Goal: Use online tool/utility: Utilize a website feature to perform a specific function

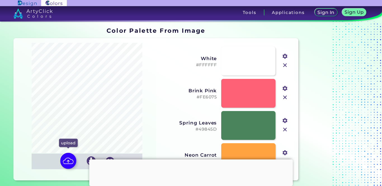
scroll to position [79, 0]
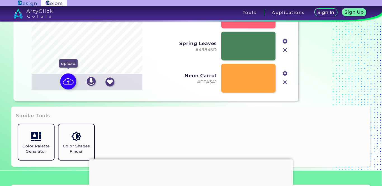
click at [72, 83] on img at bounding box center [68, 82] width 16 height 16
click at [0, 0] on input "file" at bounding box center [0, 0] width 0 height 0
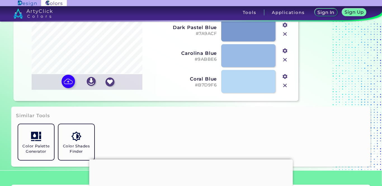
type input "#1d2a4c"
type input "#4d6aa1"
type input "#7a9acf"
type input "#9abbe6"
type input "#b7d9f6"
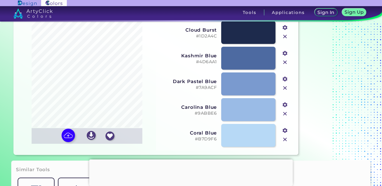
scroll to position [26, 0]
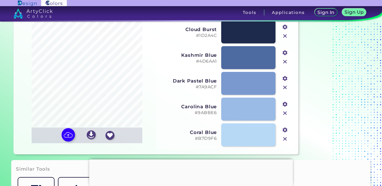
click at [199, 135] on h3 "Coral Blue" at bounding box center [188, 133] width 57 height 6
click at [211, 107] on h3 "Carolina Blue" at bounding box center [188, 107] width 57 height 6
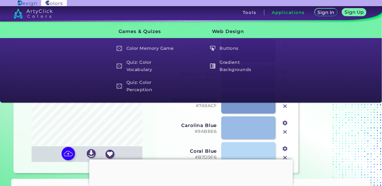
scroll to position [0, 0]
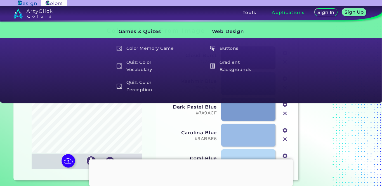
click at [203, 108] on h3 "Dark Pastel Blue" at bounding box center [188, 107] width 57 height 6
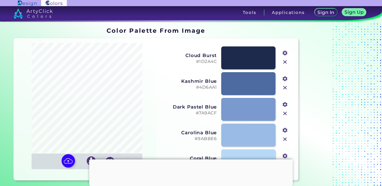
click at [198, 83] on h3 "Kashmir Blue" at bounding box center [188, 81] width 57 height 6
click at [204, 56] on h3 "Cloud Burst" at bounding box center [188, 56] width 57 height 6
click at [205, 63] on h5 "#1D2A4C" at bounding box center [188, 61] width 57 height 5
click at [202, 86] on h5 "#4D6AA1" at bounding box center [188, 87] width 57 height 5
click at [210, 112] on h5 "#7A9ACF" at bounding box center [188, 113] width 57 height 5
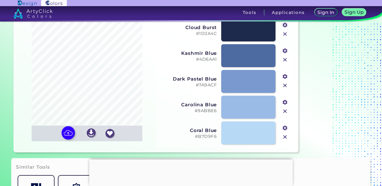
scroll to position [29, 0]
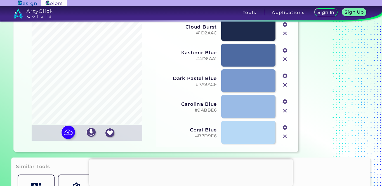
click at [209, 110] on h5 "#9ABBE6" at bounding box center [188, 110] width 57 height 5
click at [205, 135] on h5 "#B7D9F6" at bounding box center [188, 136] width 57 height 5
